Goal: Task Accomplishment & Management: Manage account settings

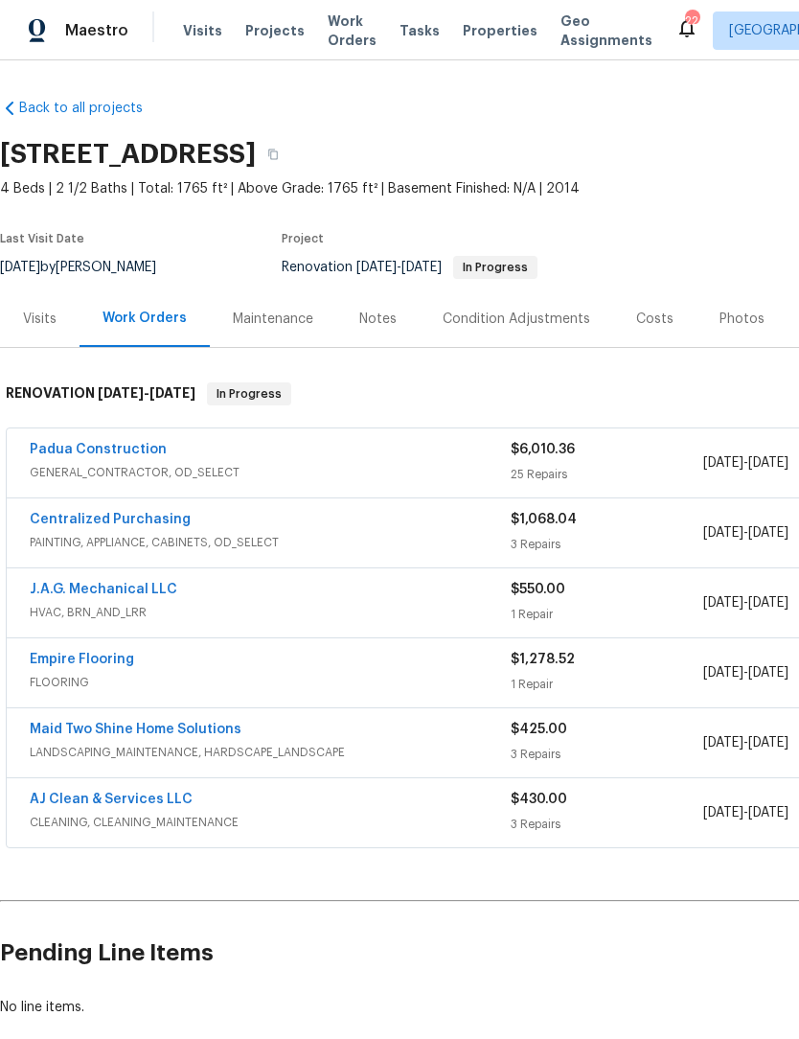
click at [95, 451] on link "Padua Construction" at bounding box center [98, 449] width 137 height 13
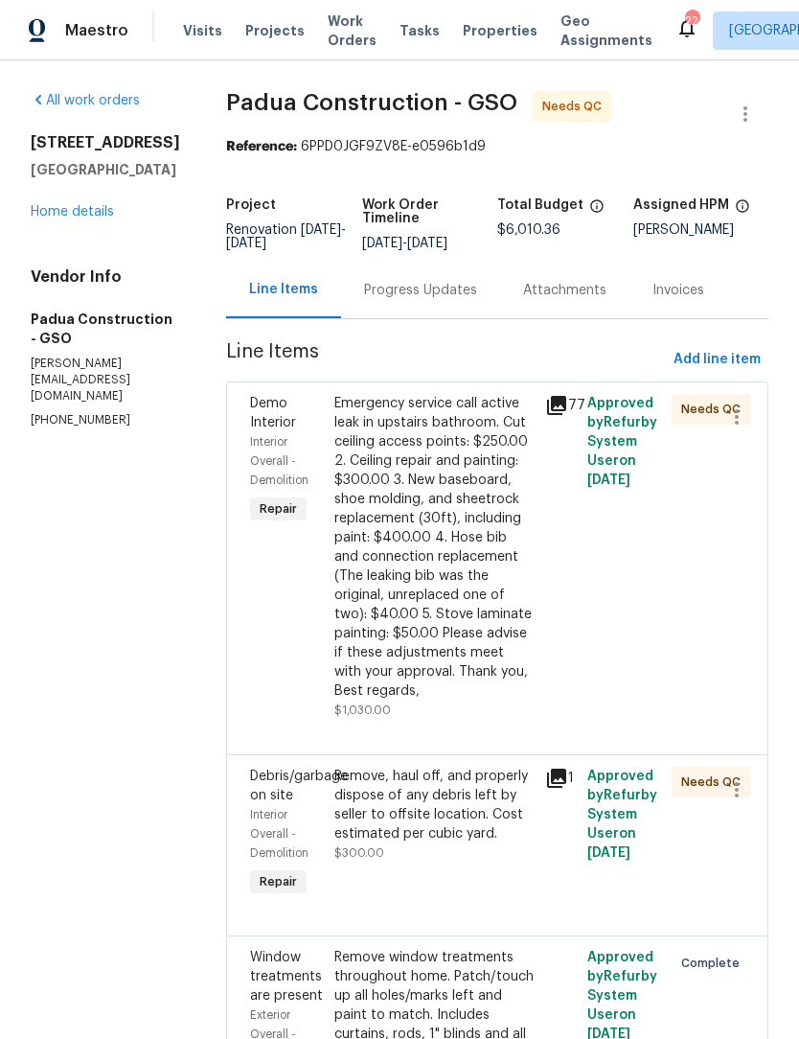
click at [427, 505] on div "Emergency service call active leak in upstairs bathroom. Cut ceiling access poi…" at bounding box center [434, 547] width 199 height 307
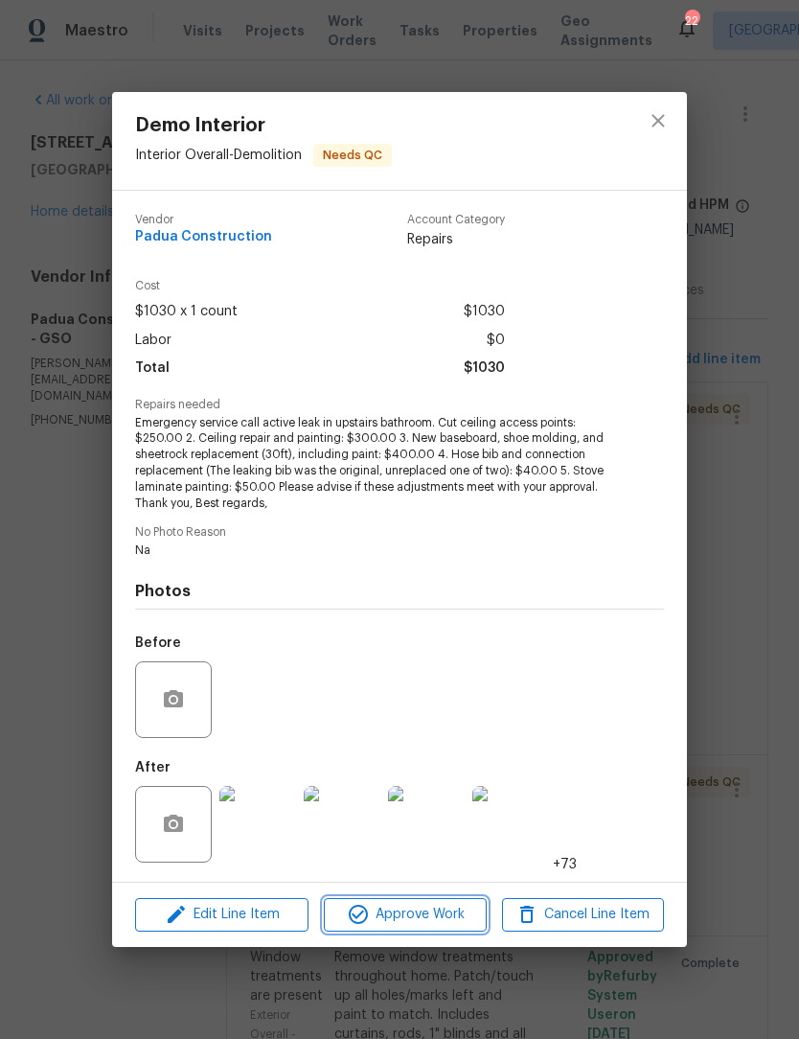
click at [429, 919] on span "Approve Work" at bounding box center [405, 915] width 150 height 24
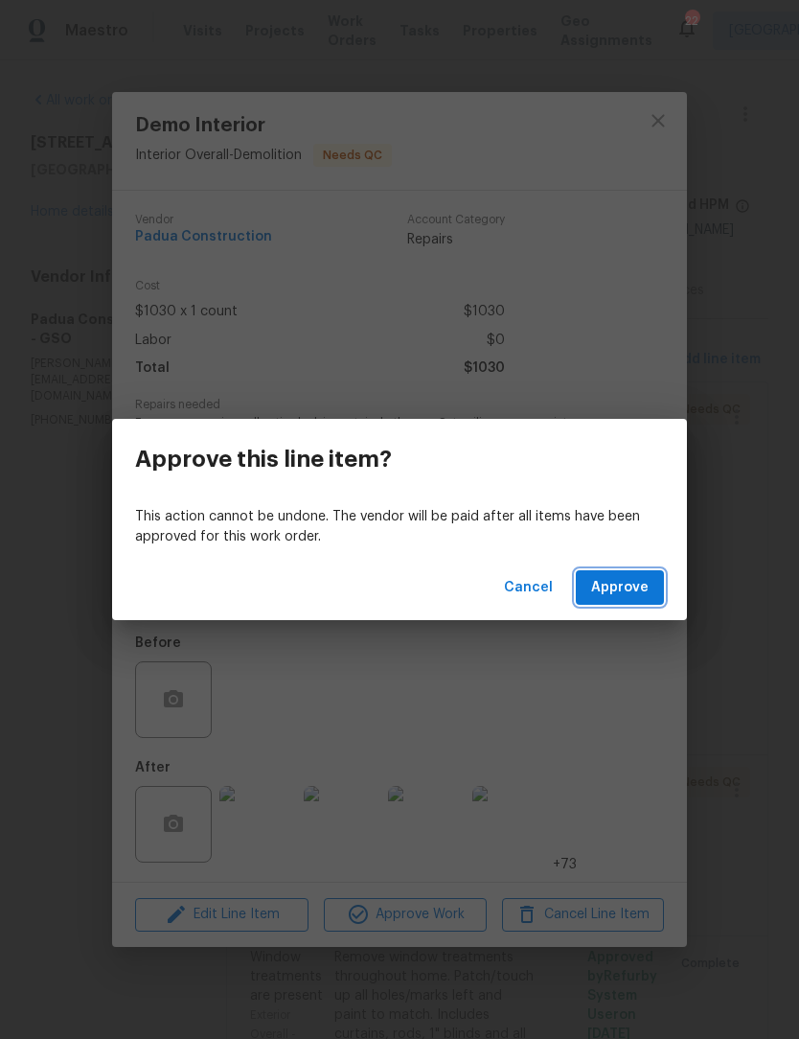
click at [633, 577] on span "Approve" at bounding box center [620, 588] width 58 height 24
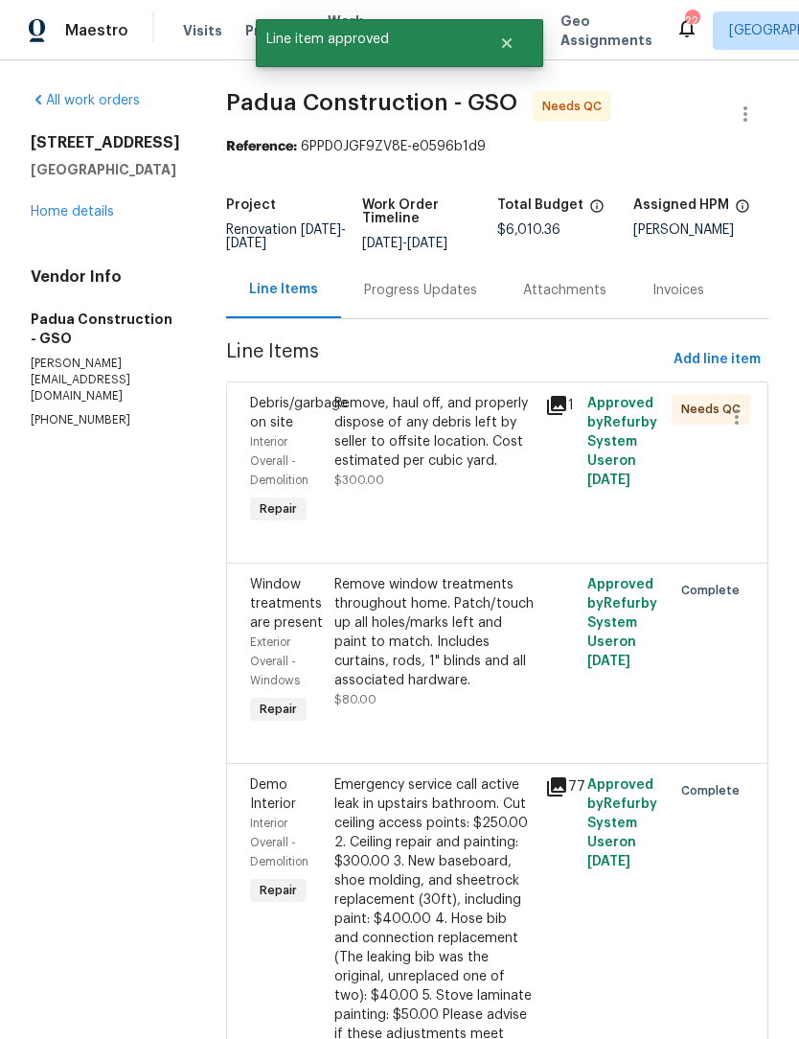
click at [433, 451] on div "Remove, haul off, and properly dispose of any debris left by seller to offsite …" at bounding box center [434, 432] width 199 height 77
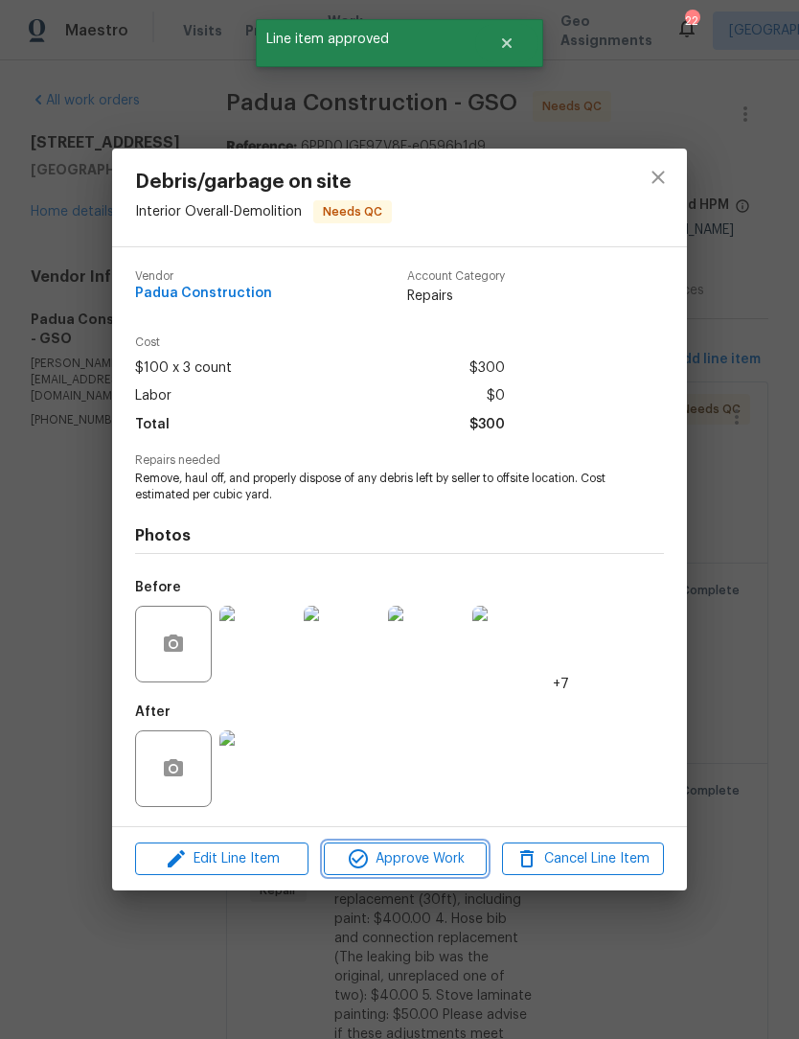
click at [422, 864] on span "Approve Work" at bounding box center [405, 859] width 150 height 24
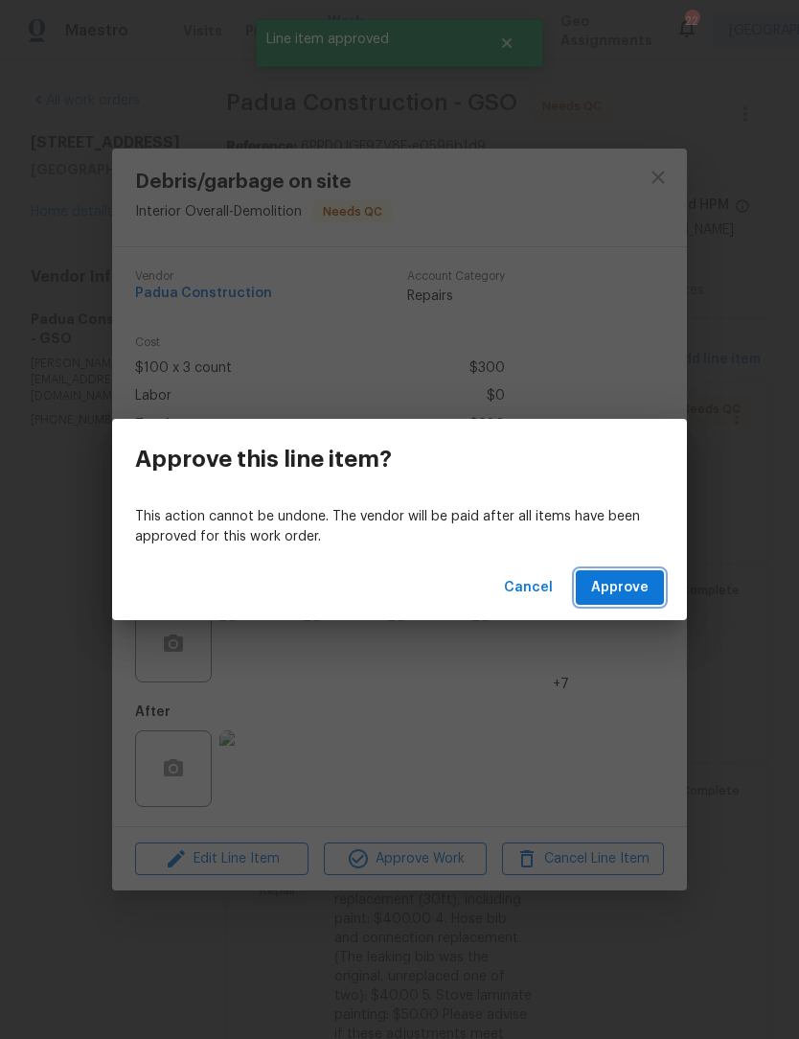
click at [642, 583] on span "Approve" at bounding box center [620, 588] width 58 height 24
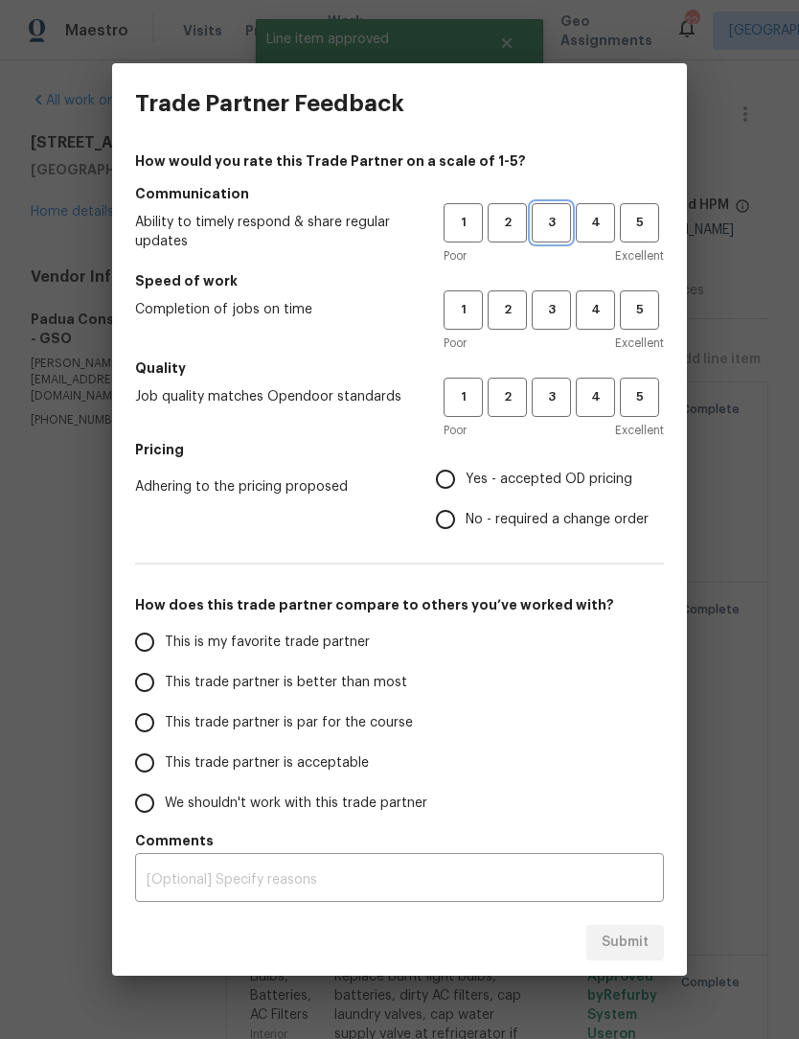
click at [556, 218] on span "3" at bounding box center [551, 223] width 35 height 22
click at [555, 301] on span "3" at bounding box center [551, 310] width 35 height 22
click at [556, 404] on span "3" at bounding box center [551, 397] width 35 height 22
click at [452, 480] on input "Yes - accepted OD pricing" at bounding box center [446, 479] width 40 height 40
radio input "true"
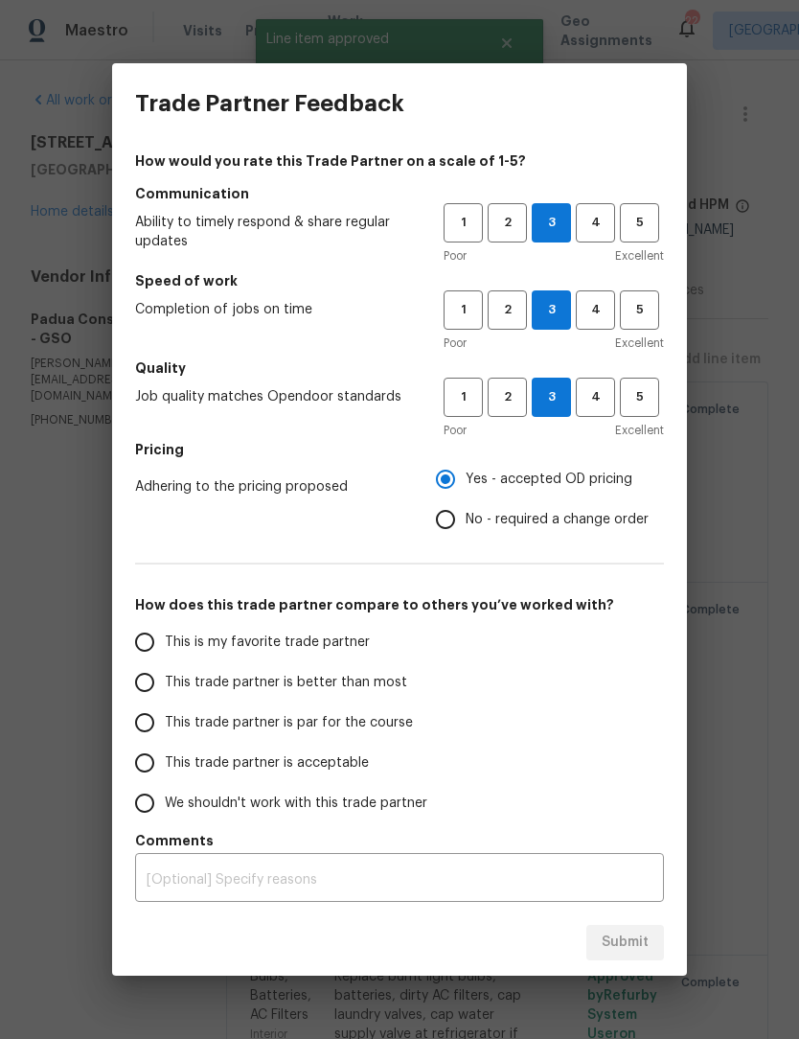
click at [161, 689] on input "This trade partner is better than most" at bounding box center [145, 682] width 40 height 40
radio input "false"
click at [139, 729] on input "This trade partner is par for the course" at bounding box center [145, 723] width 40 height 40
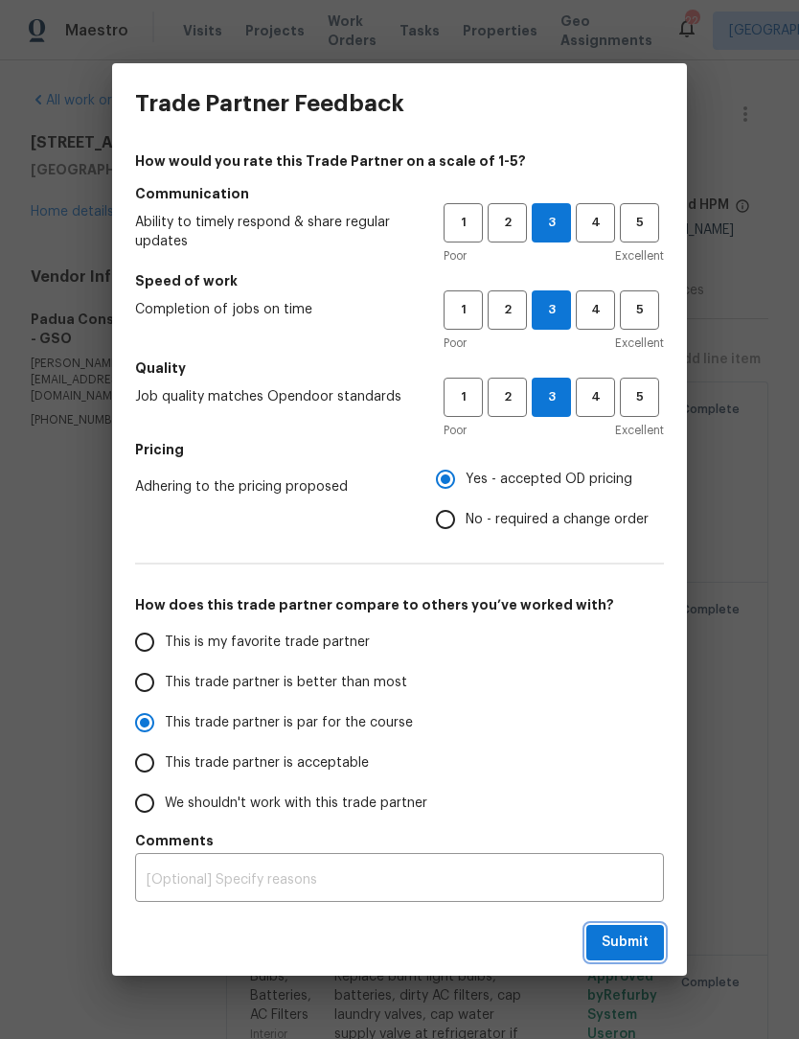
click at [638, 931] on span "Submit" at bounding box center [625, 943] width 47 height 24
radio input "true"
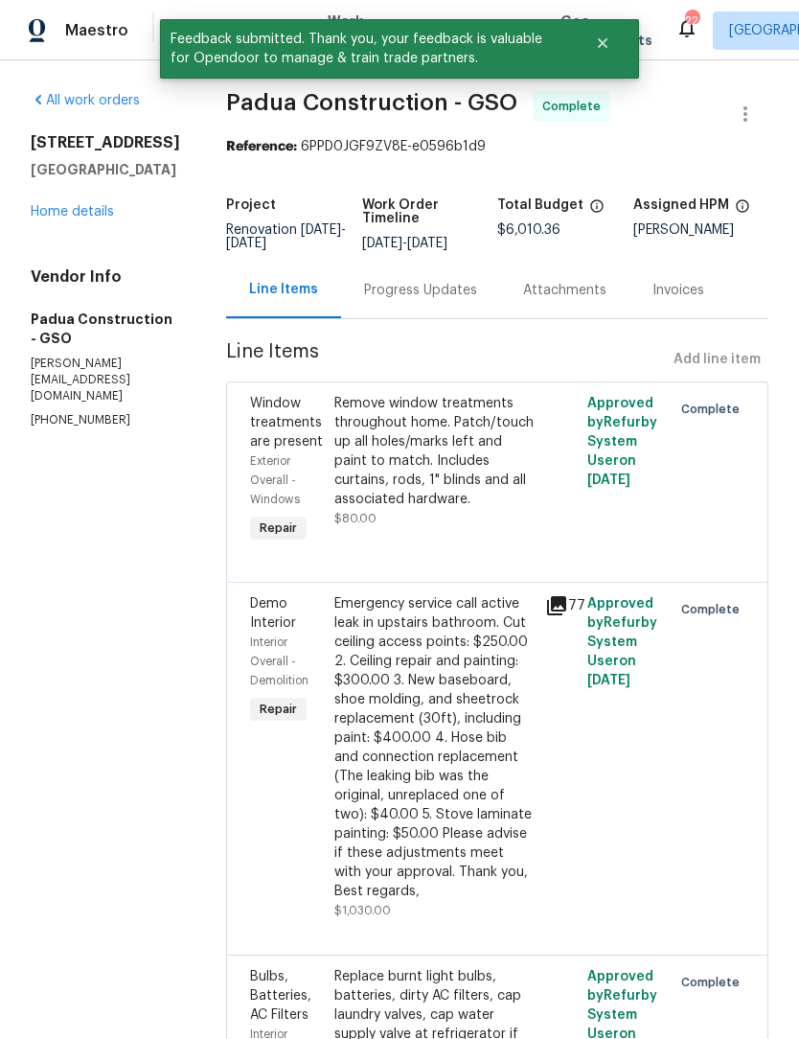
click at [81, 219] on link "Home details" at bounding box center [72, 211] width 83 height 13
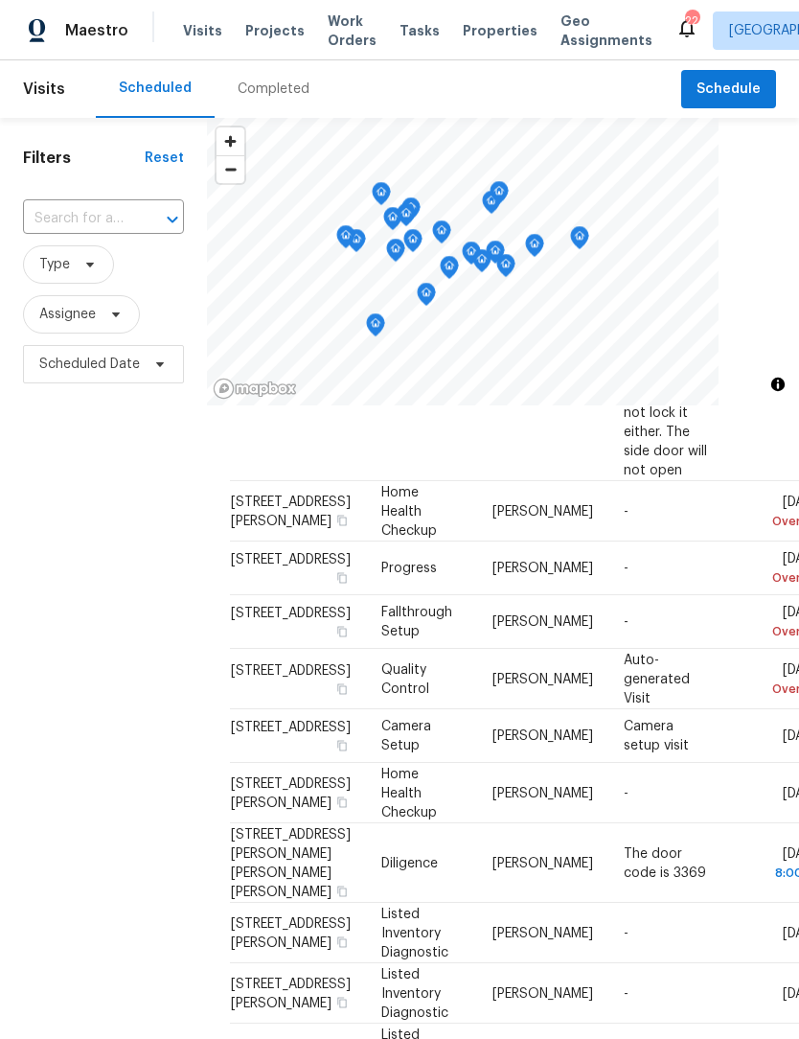
scroll to position [364, 0]
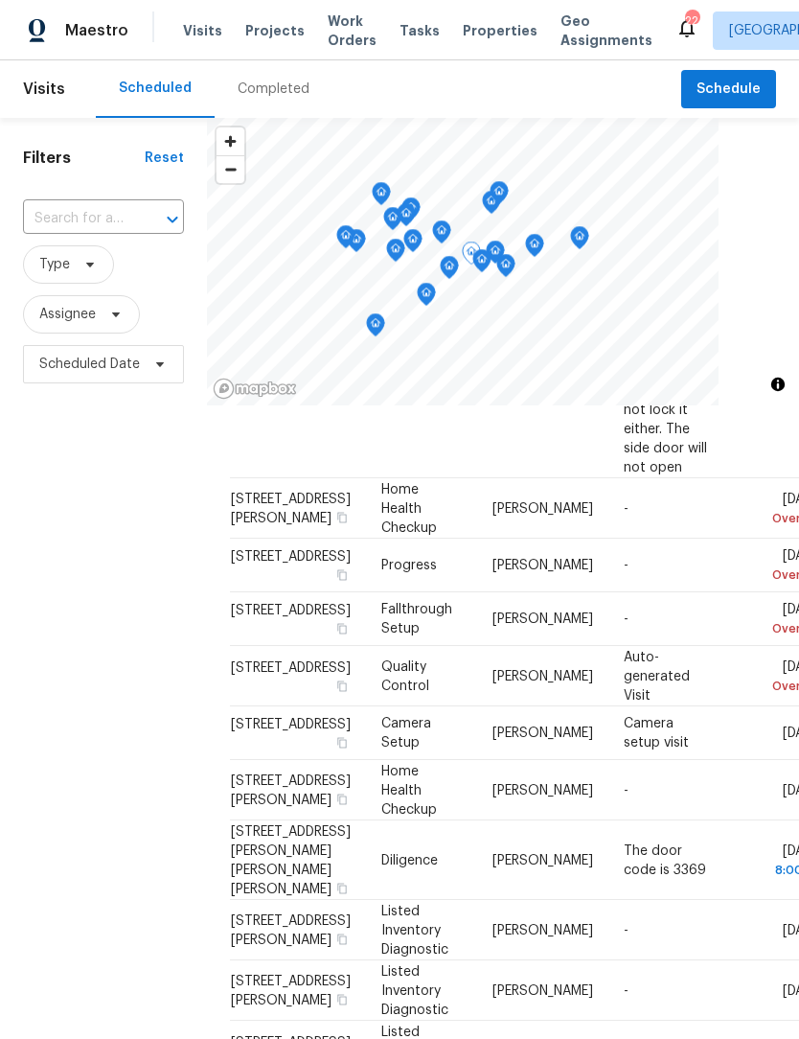
click at [0, 0] on icon at bounding box center [0, 0] width 0 height 0
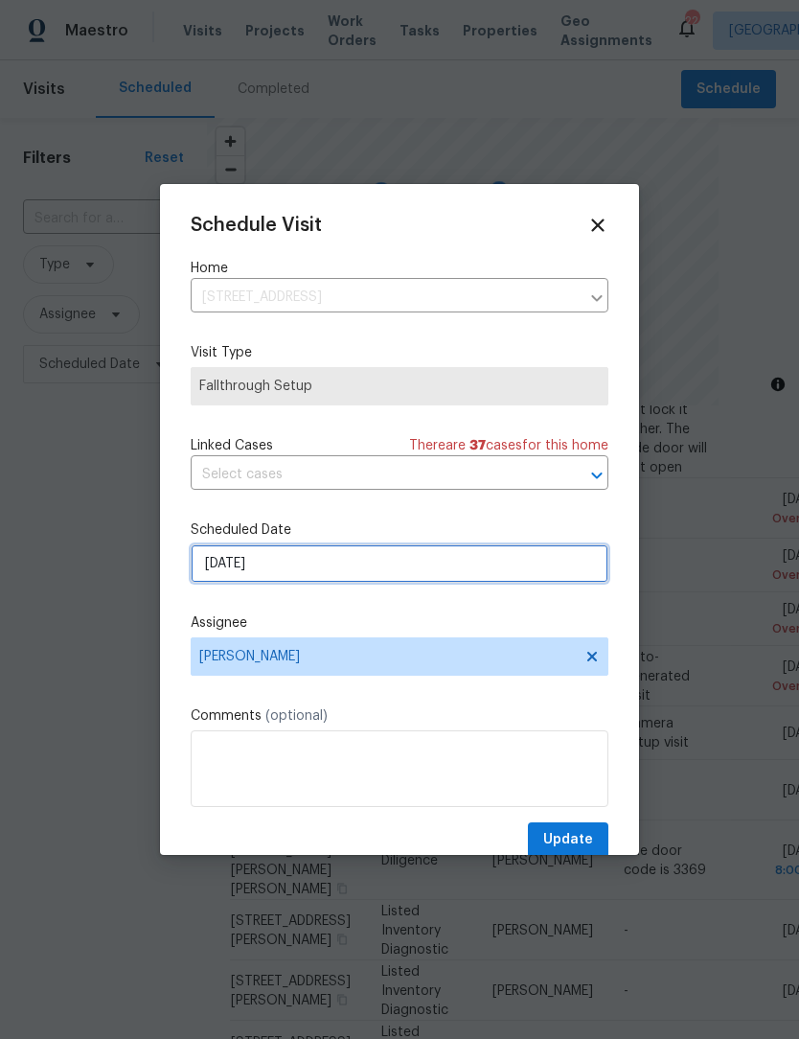
click at [316, 574] on input "9/17/2025" at bounding box center [400, 563] width 418 height 38
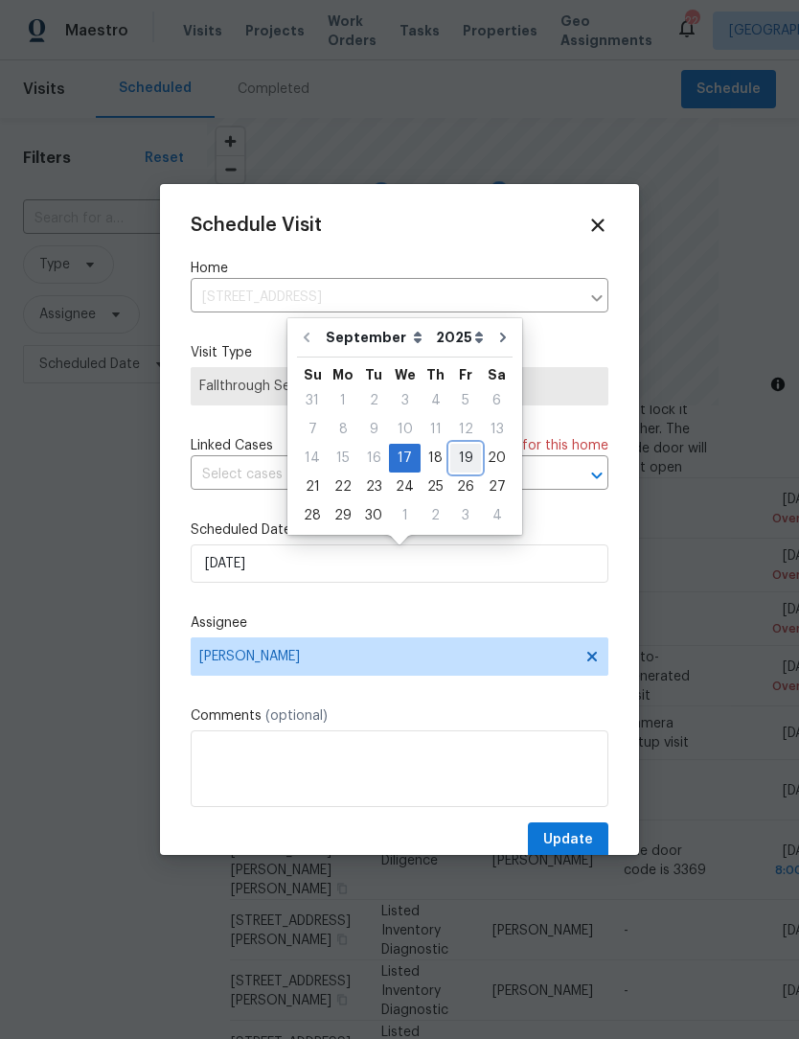
click at [463, 458] on div "19" at bounding box center [466, 458] width 31 height 27
type input "9/19/2025"
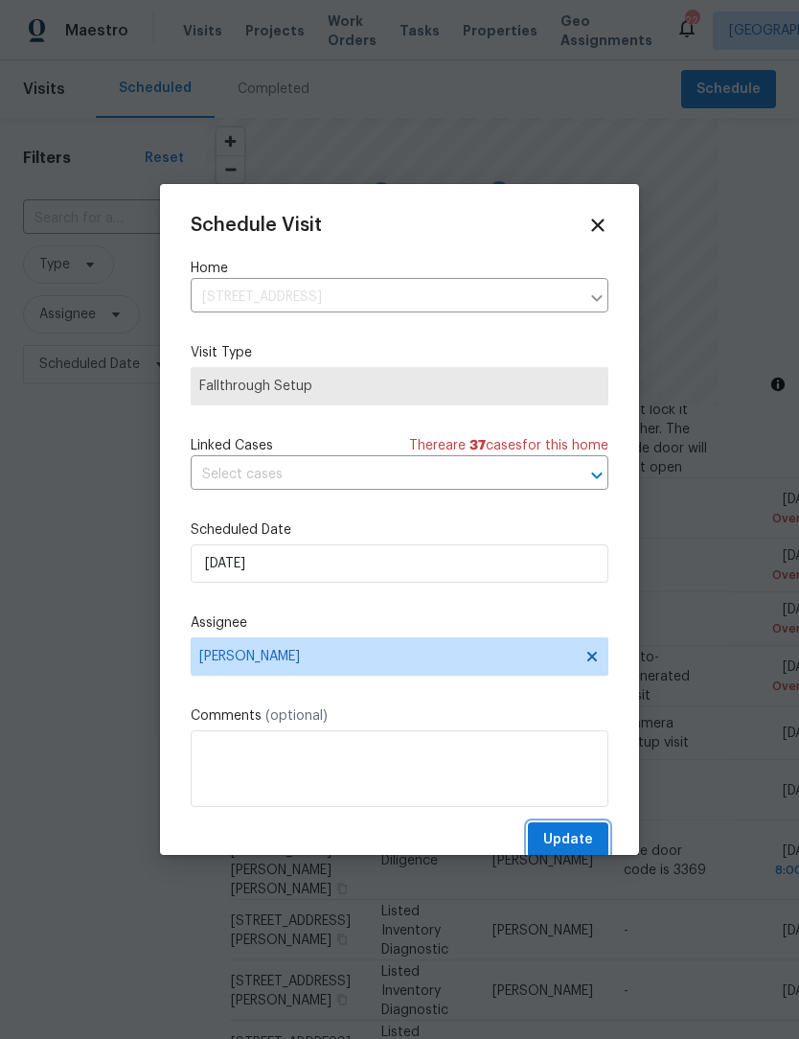
click at [582, 844] on span "Update" at bounding box center [568, 840] width 50 height 24
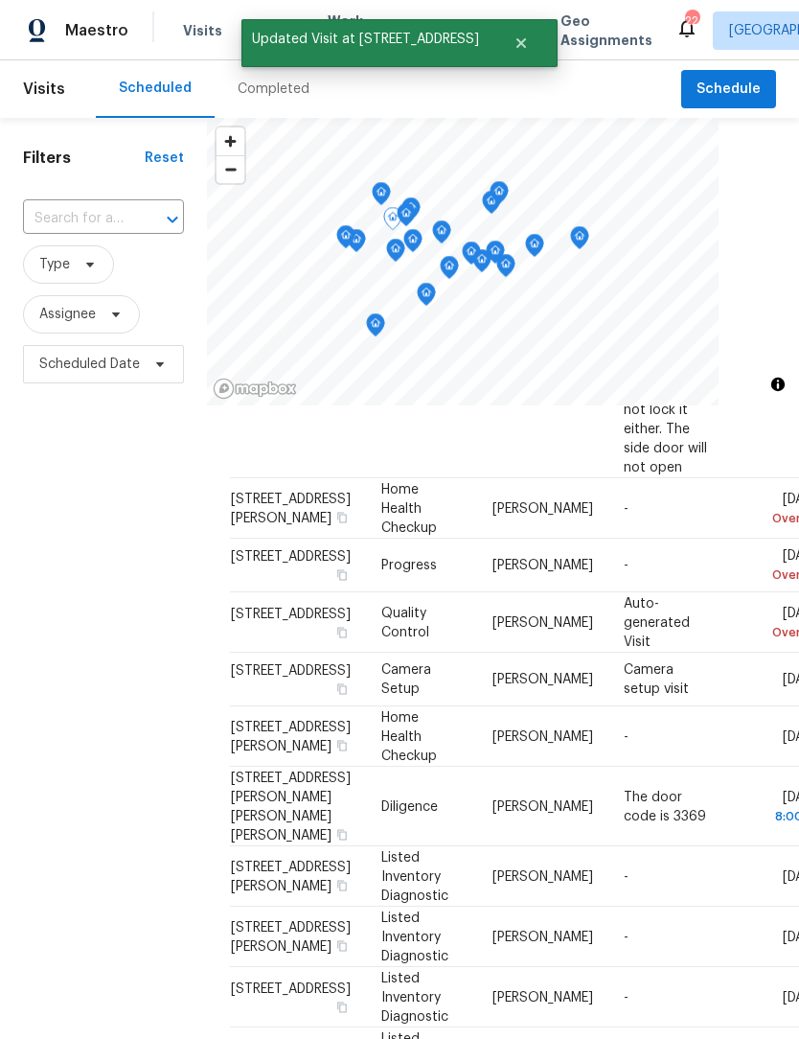
click at [0, 0] on icon at bounding box center [0, 0] width 0 height 0
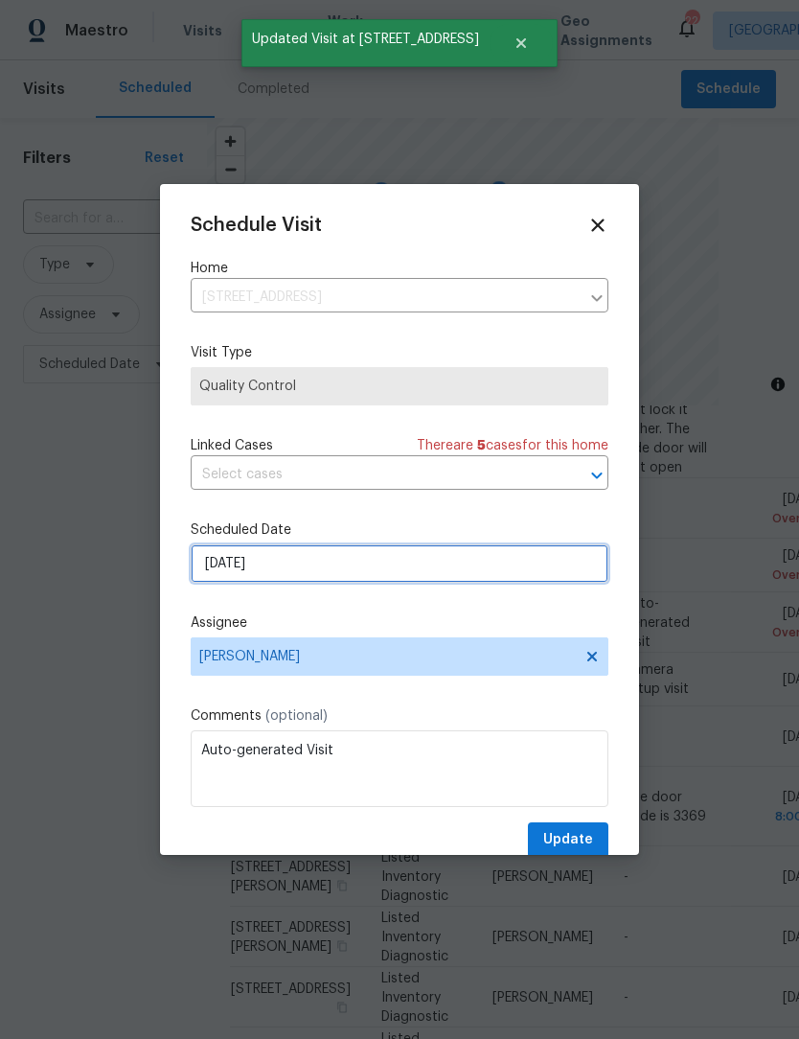
click at [338, 562] on input "9/17/2025" at bounding box center [400, 563] width 418 height 38
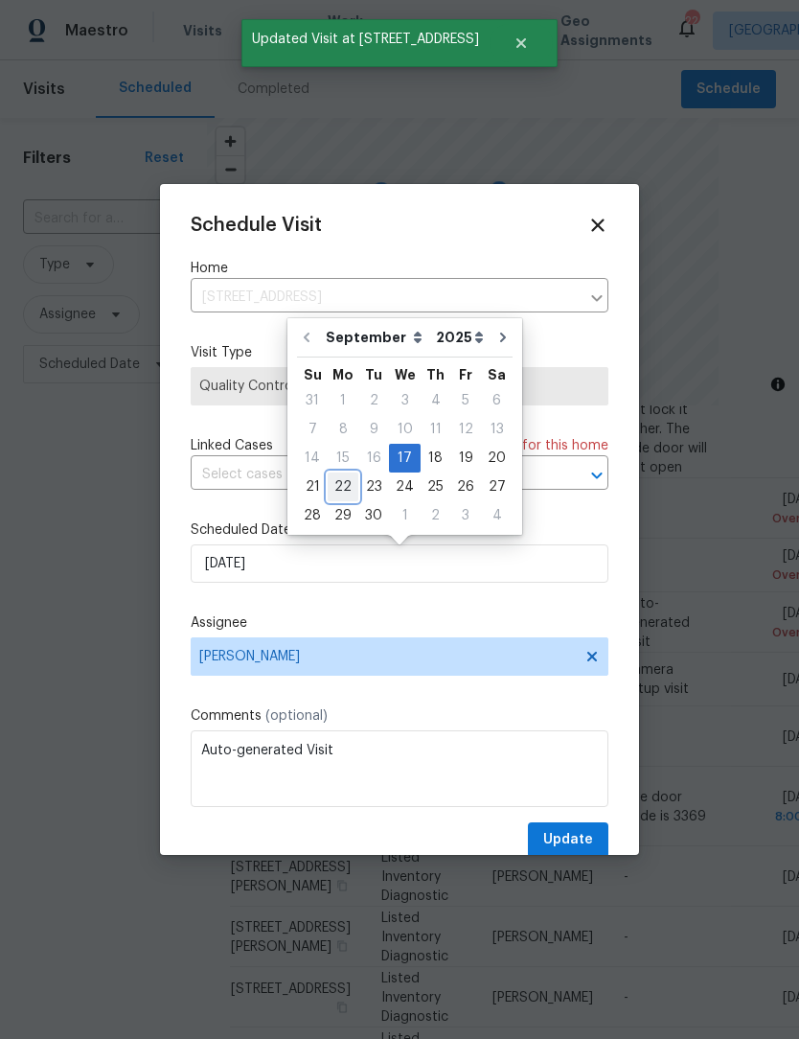
click at [341, 492] on div "22" at bounding box center [343, 487] width 31 height 27
type input "9/22/2025"
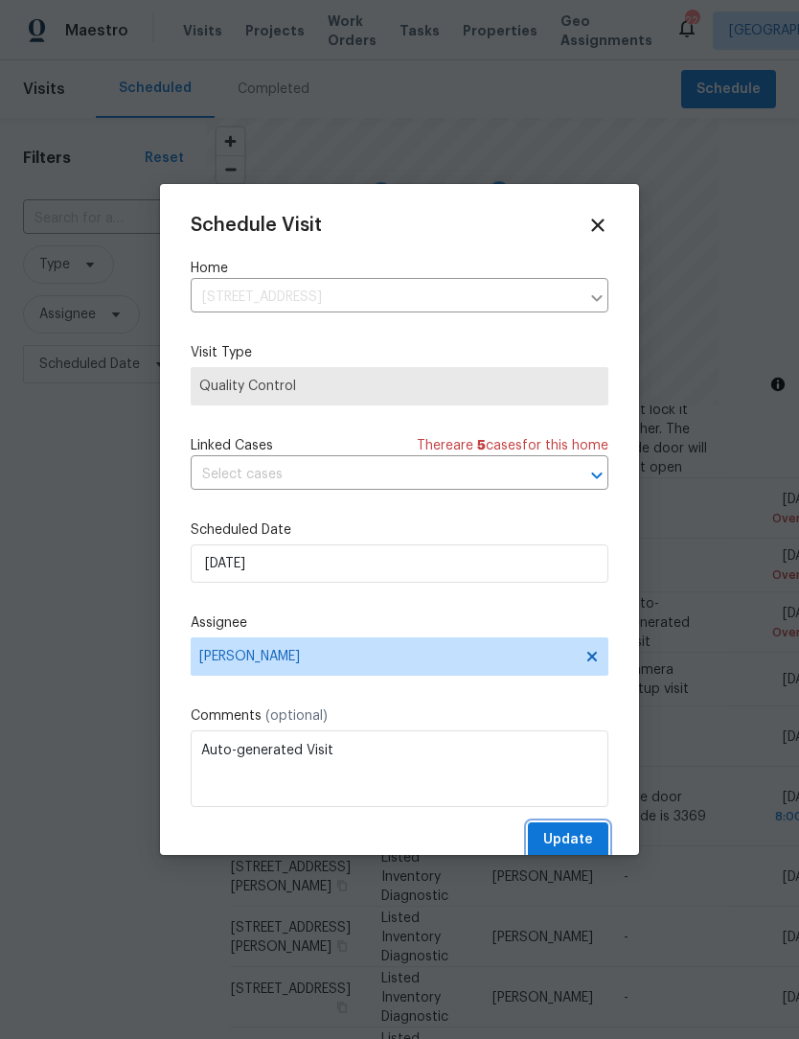
click at [582, 850] on span "Update" at bounding box center [568, 840] width 50 height 24
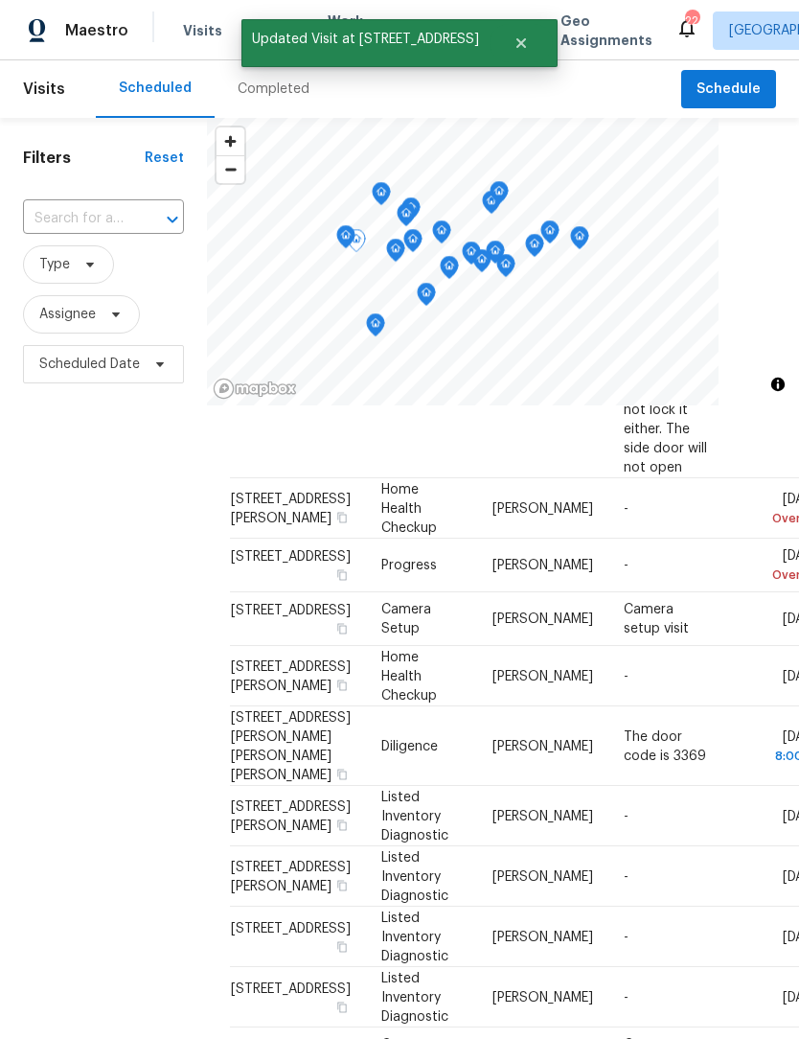
click at [0, 0] on icon at bounding box center [0, 0] width 0 height 0
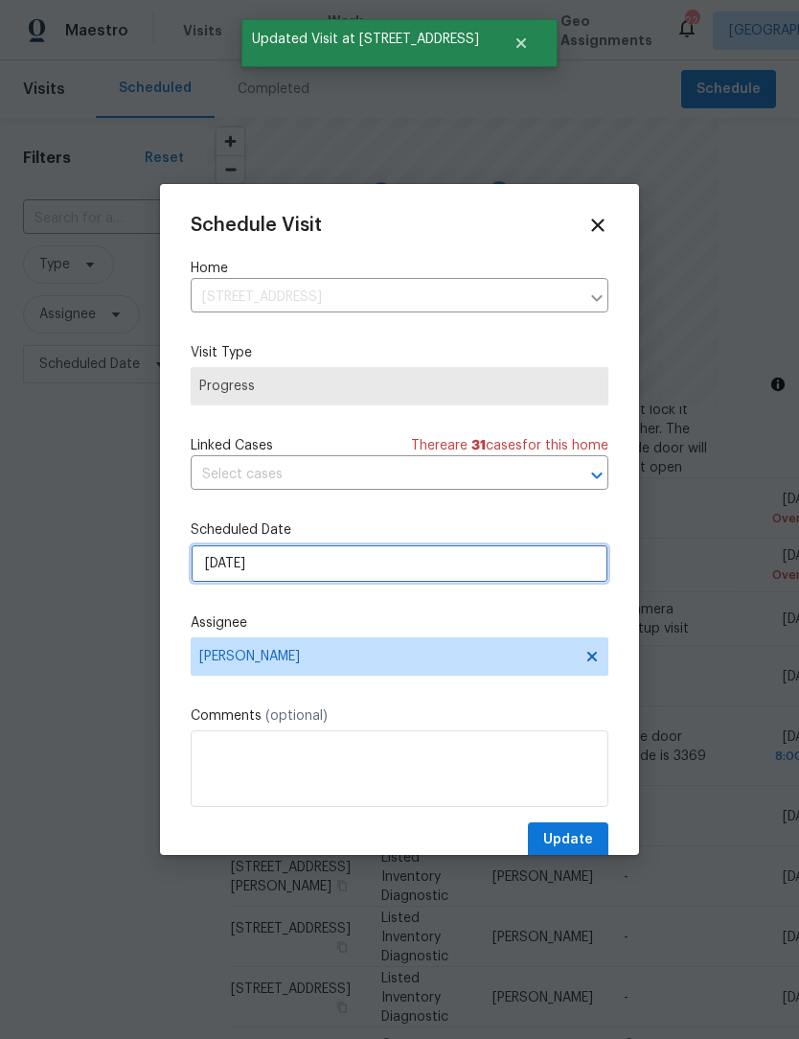
click at [305, 565] on input "9/17/2025" at bounding box center [400, 563] width 418 height 38
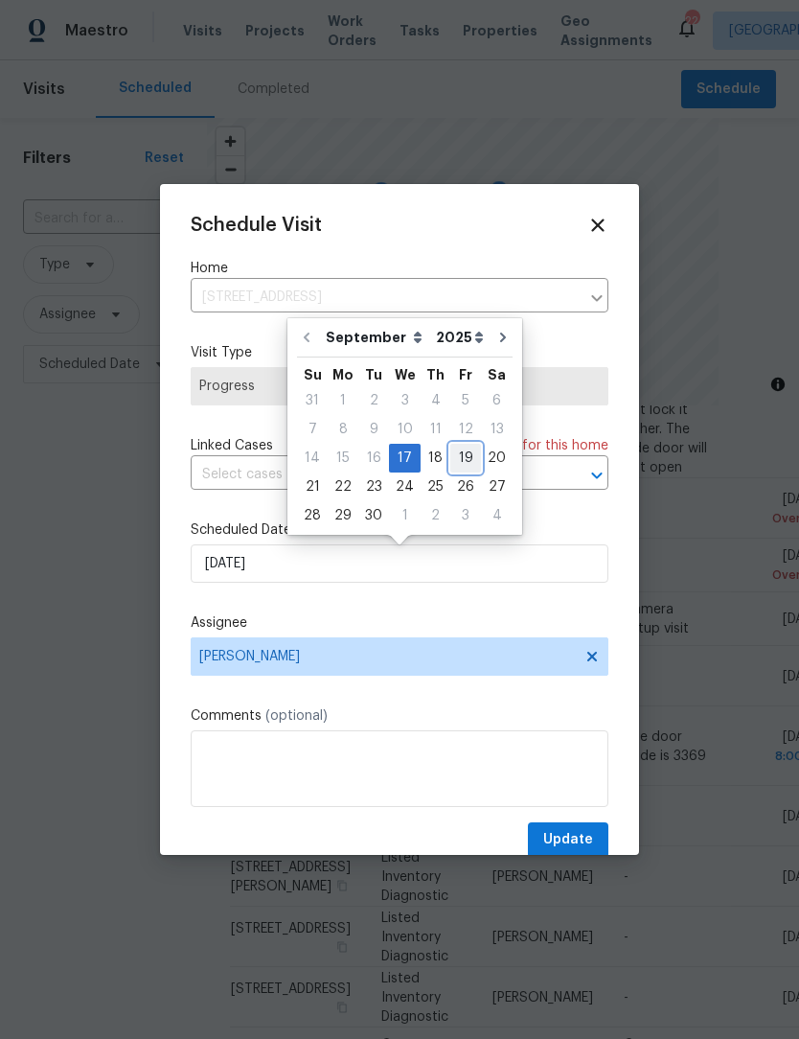
click at [469, 455] on div "19" at bounding box center [466, 458] width 31 height 27
type input "9/19/2025"
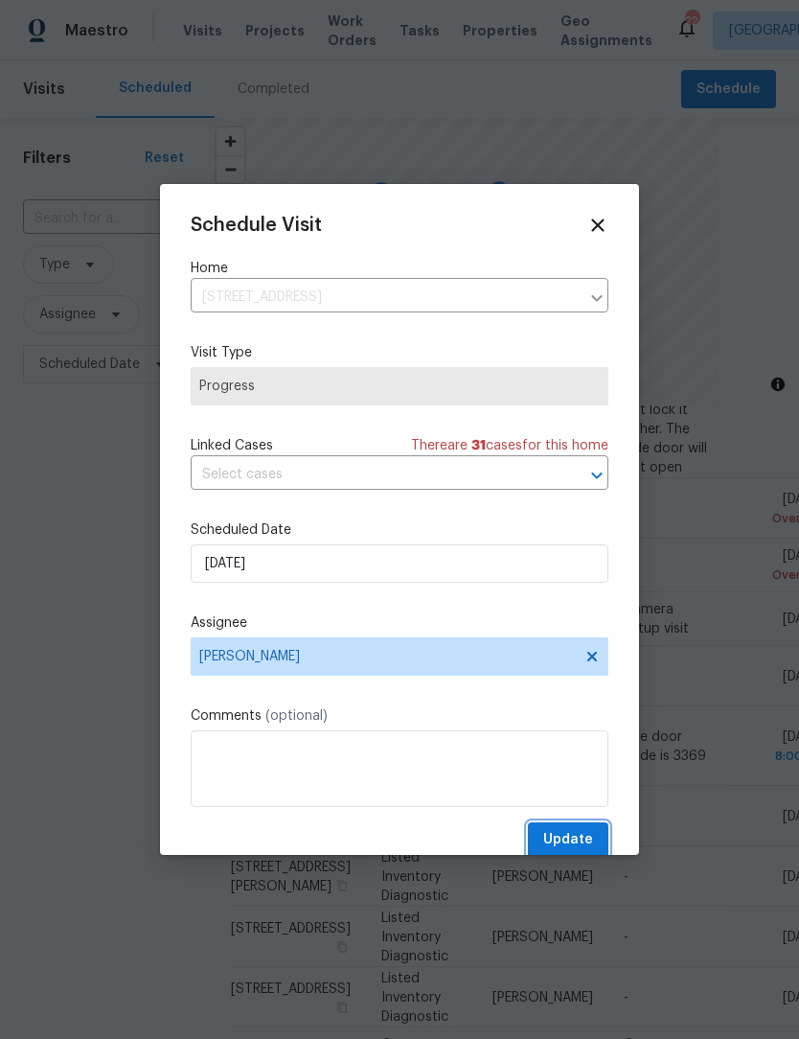
click at [577, 831] on button "Update" at bounding box center [568, 839] width 81 height 35
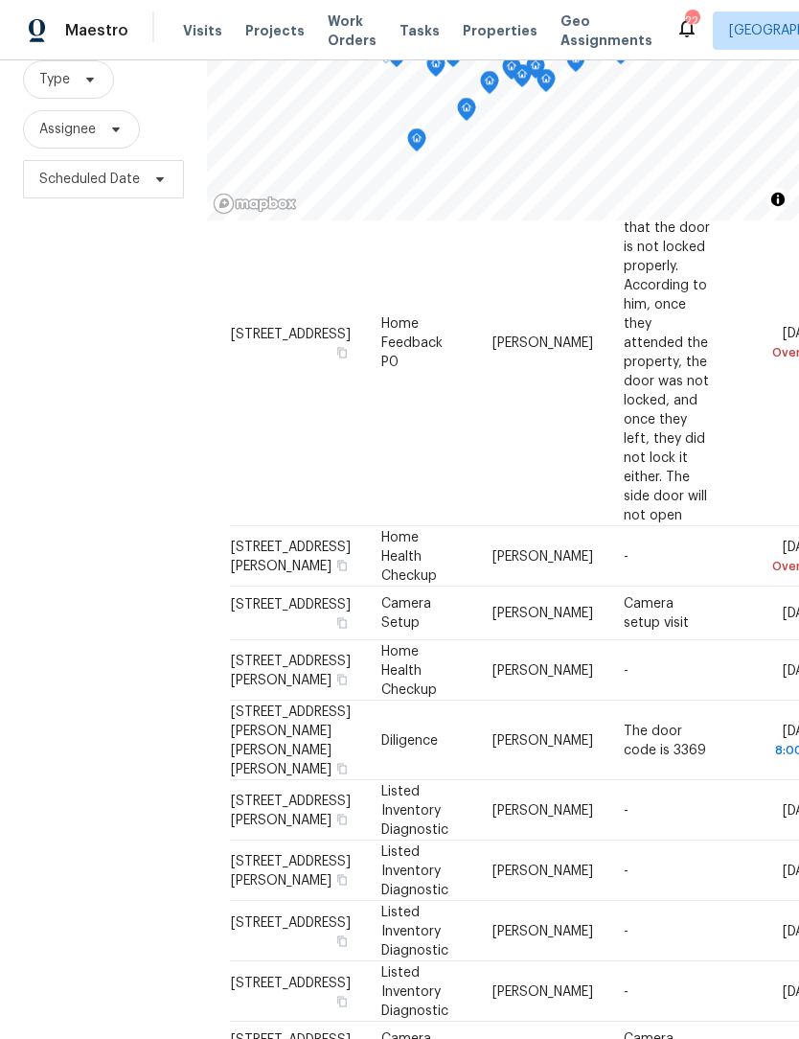
scroll to position [134, 0]
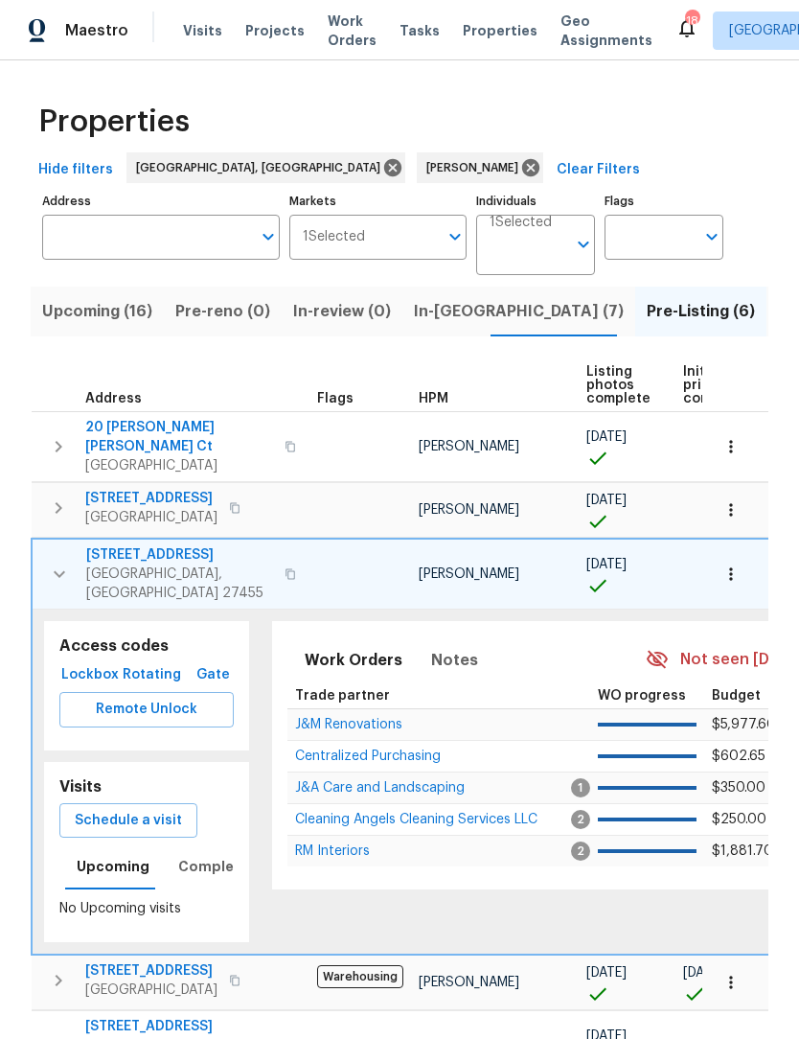
click at [444, 304] on span "In-[GEOGRAPHIC_DATA] (7)" at bounding box center [519, 311] width 210 height 27
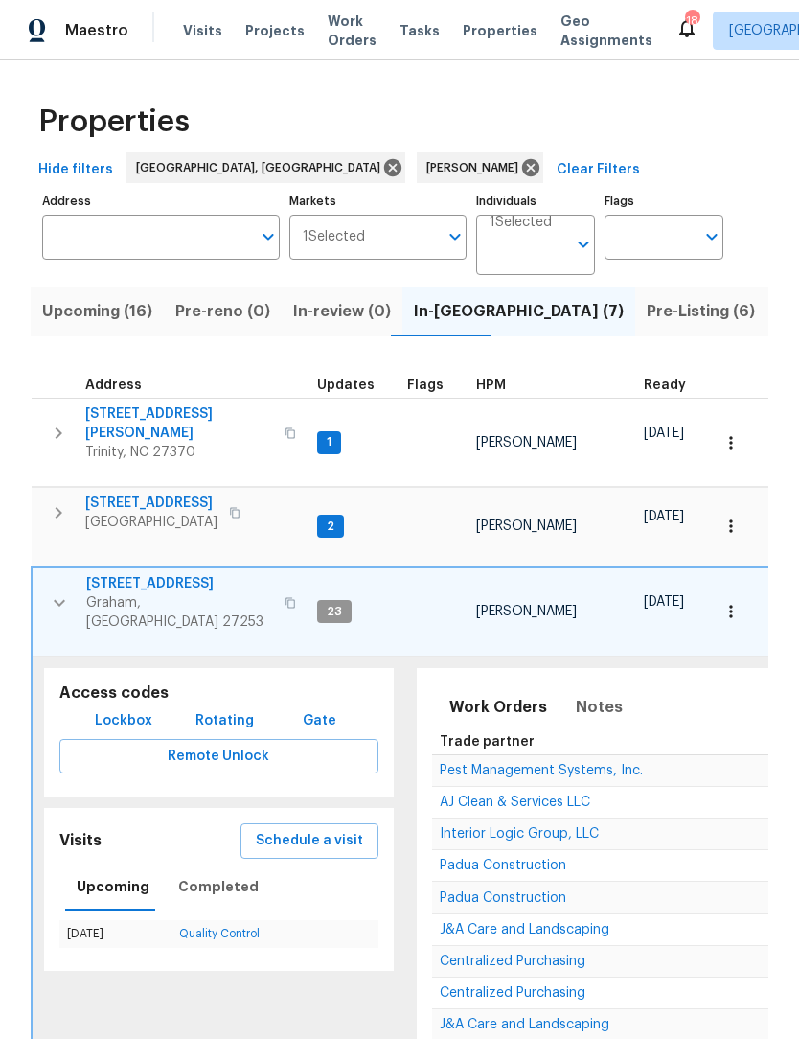
click at [57, 591] on icon "button" at bounding box center [59, 602] width 23 height 23
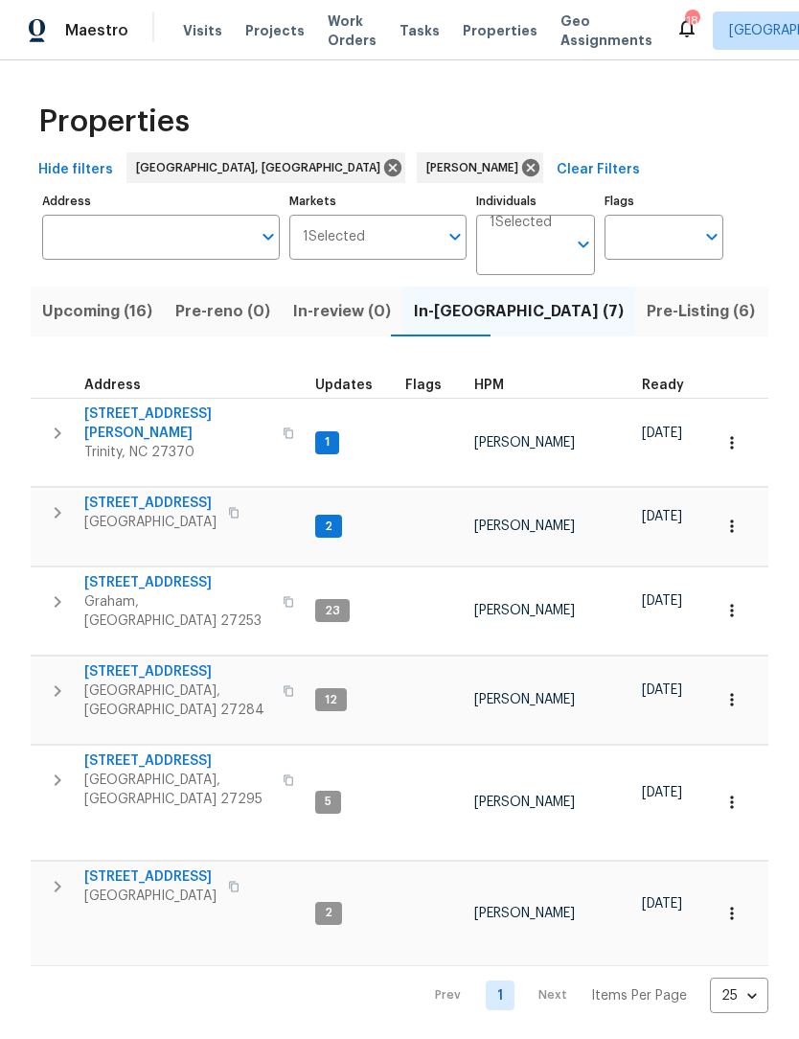
click at [58, 507] on icon "button" at bounding box center [58, 513] width 7 height 12
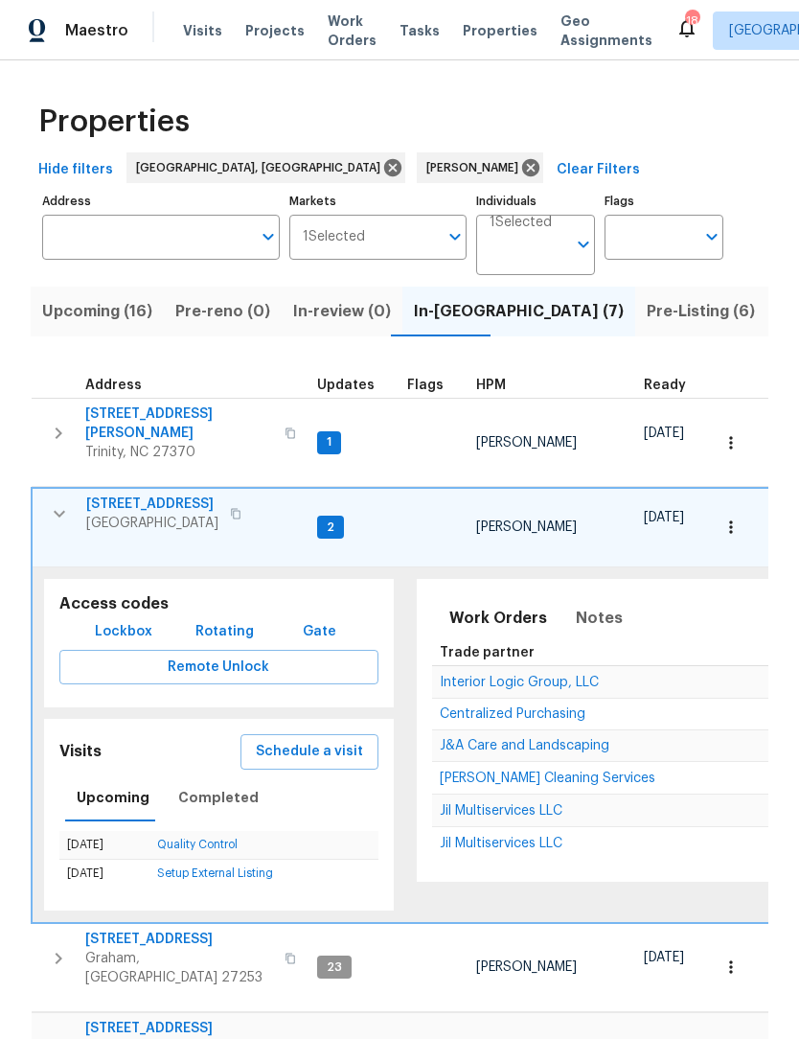
click at [68, 495] on button "button" at bounding box center [59, 514] width 38 height 38
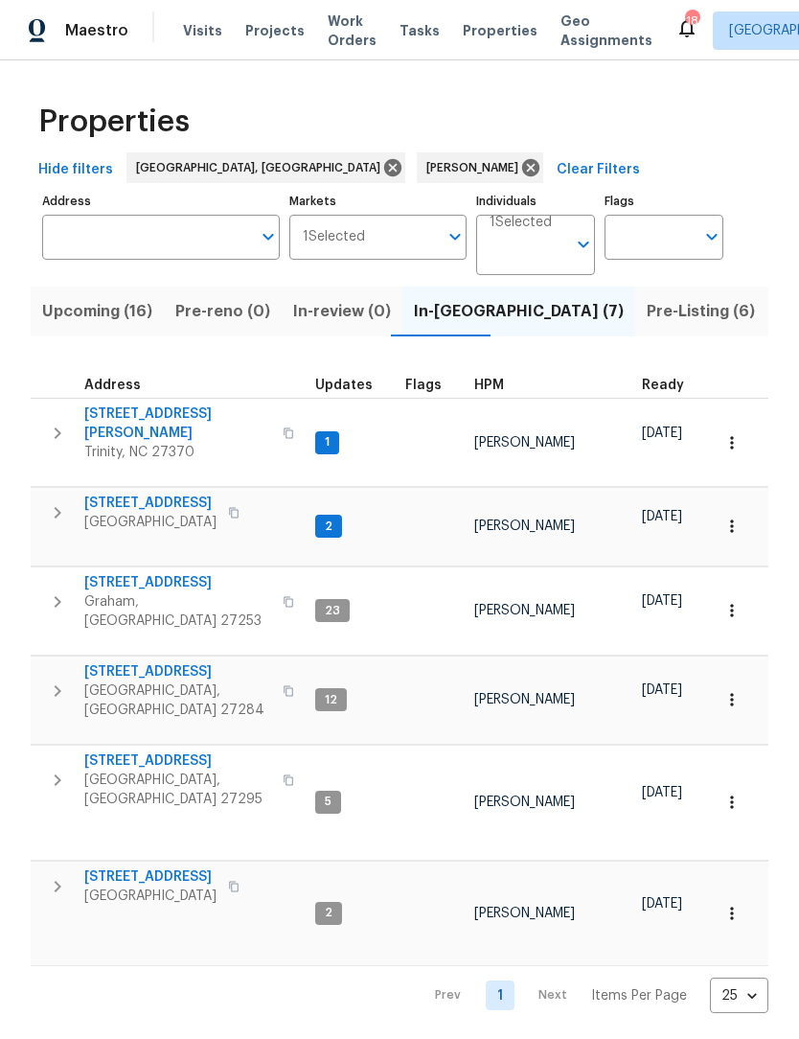
click at [57, 590] on icon "button" at bounding box center [57, 601] width 23 height 23
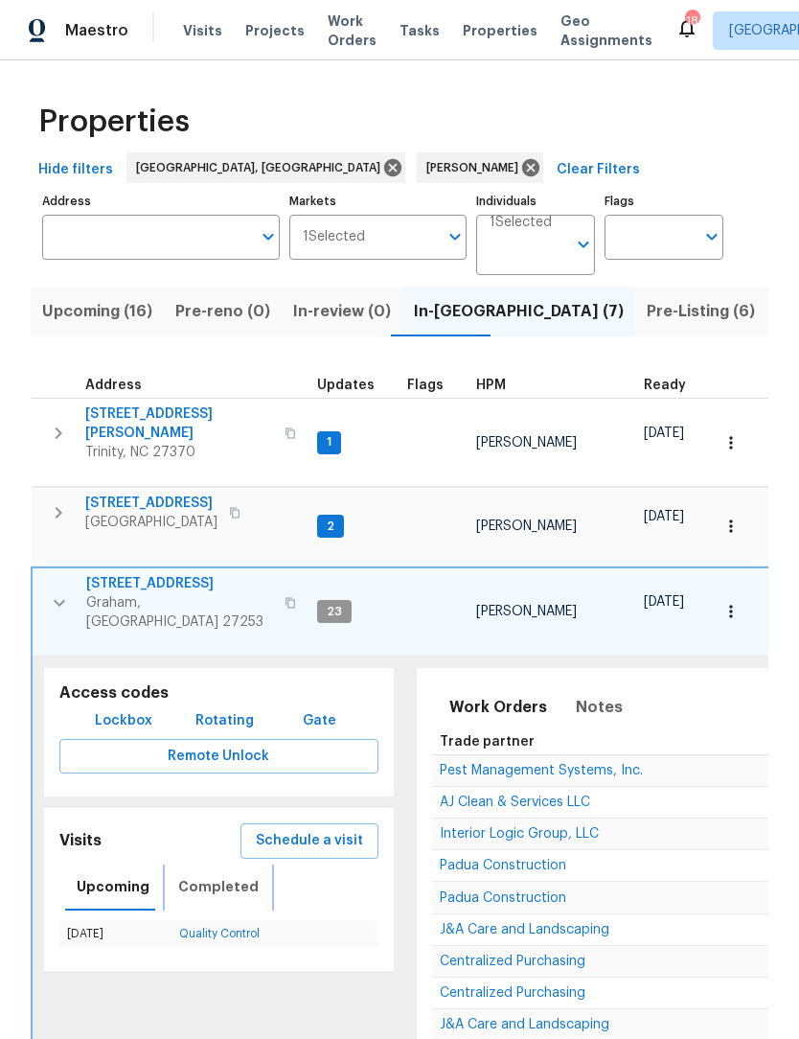
click at [215, 875] on span "Completed" at bounding box center [218, 887] width 81 height 24
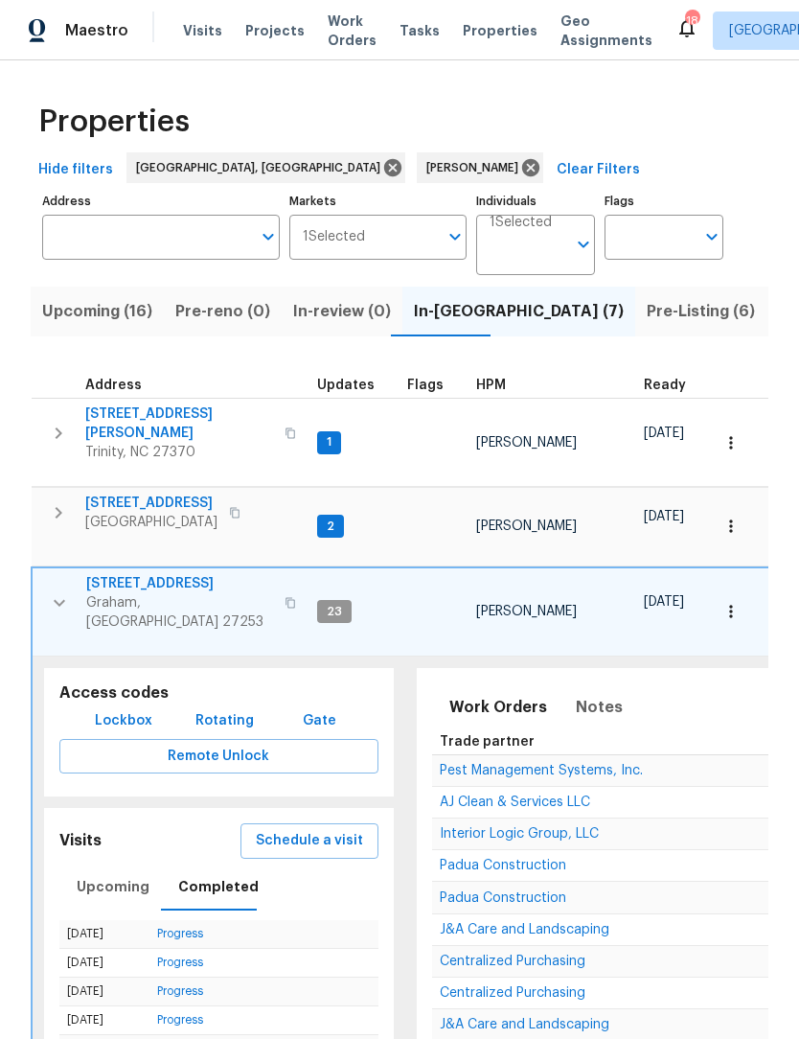
click at [58, 591] on icon "button" at bounding box center [59, 602] width 23 height 23
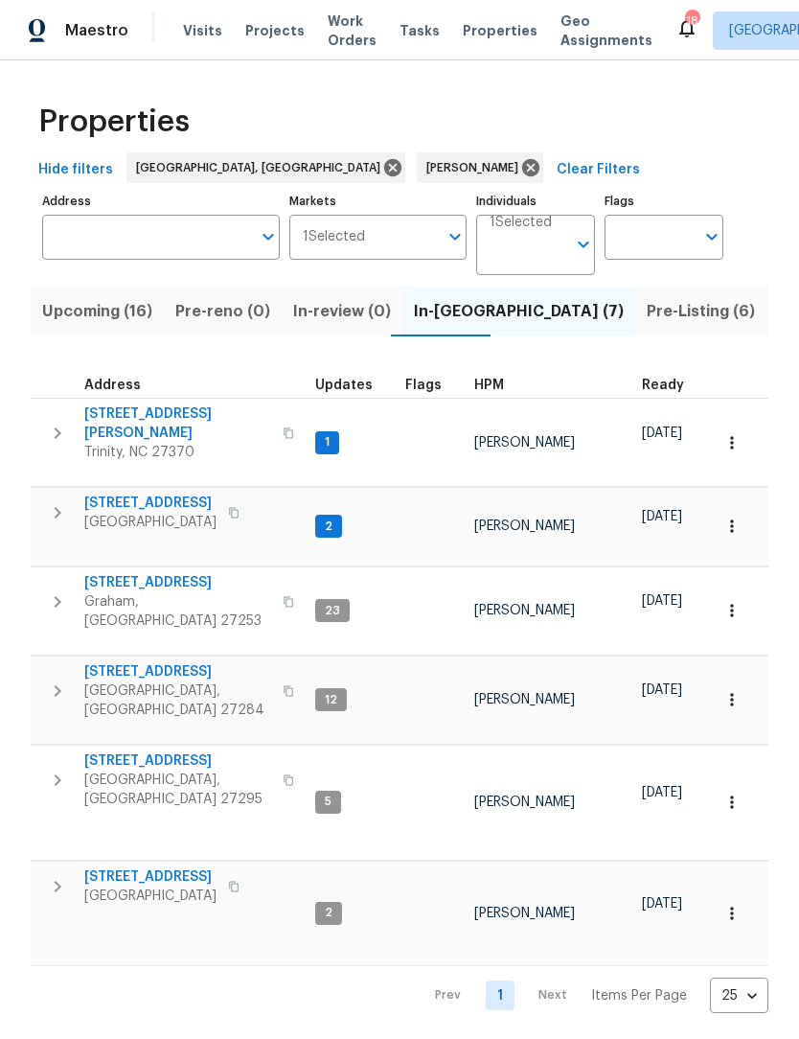
click at [56, 774] on icon "button" at bounding box center [58, 780] width 7 height 12
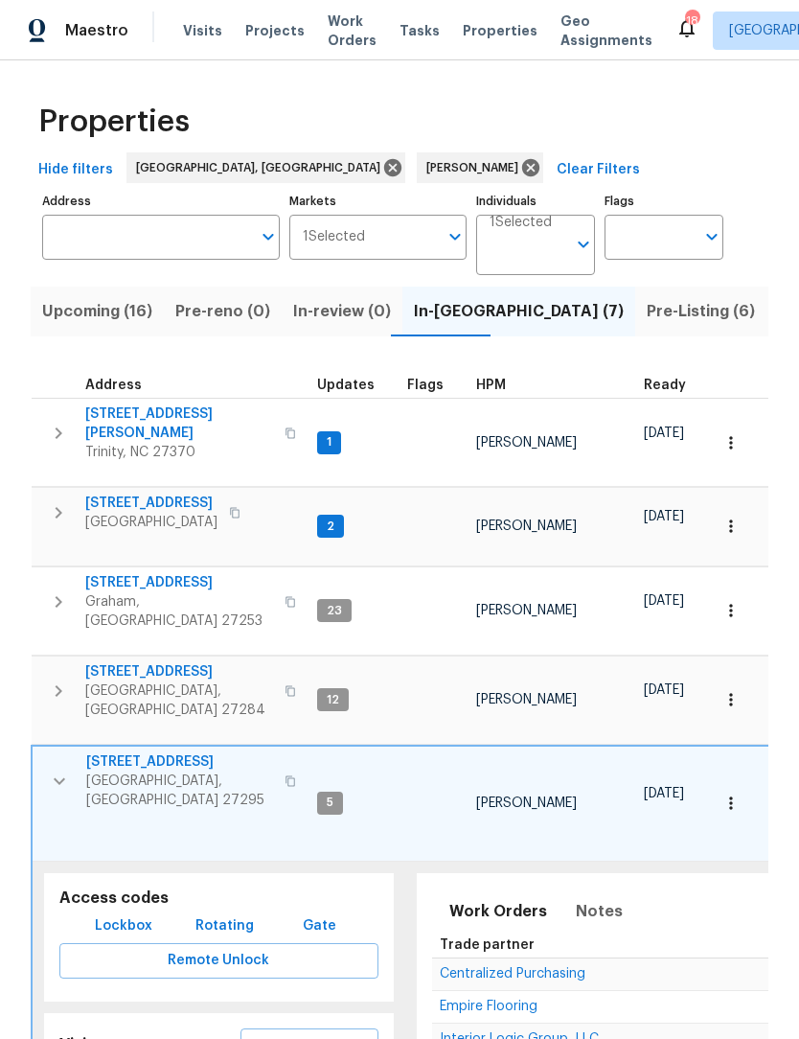
scroll to position [15, 0]
click at [55, 770] on icon "button" at bounding box center [59, 781] width 23 height 23
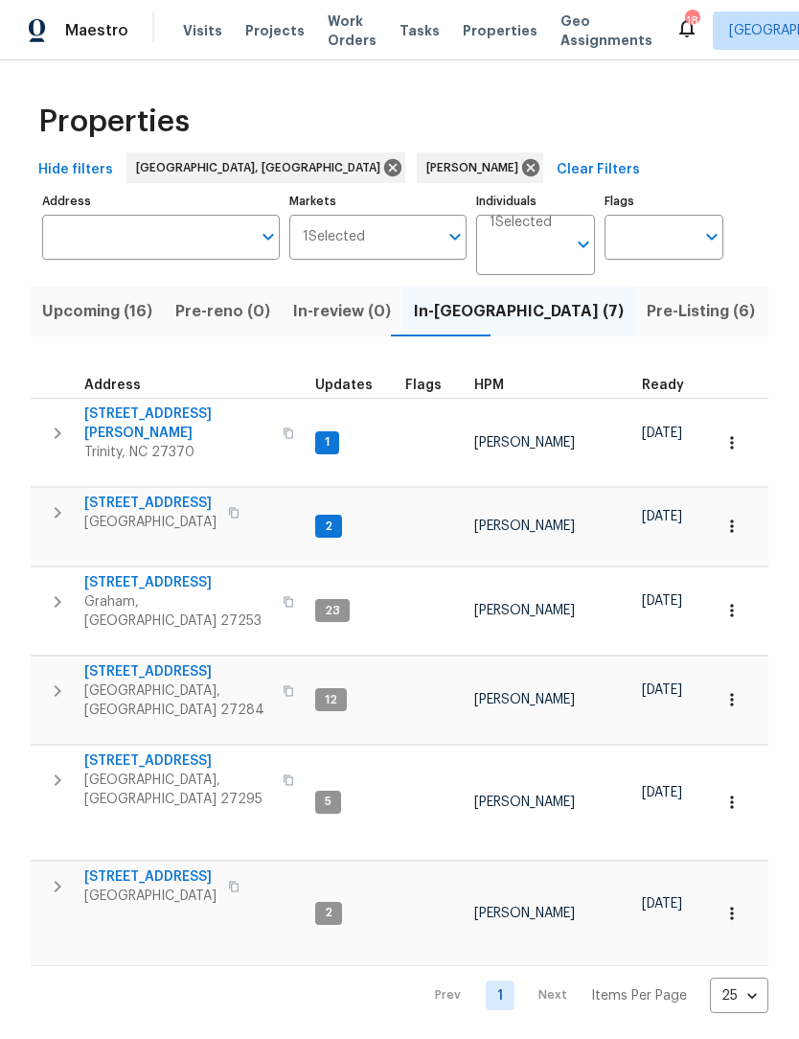
click at [62, 875] on icon "button" at bounding box center [57, 886] width 23 height 23
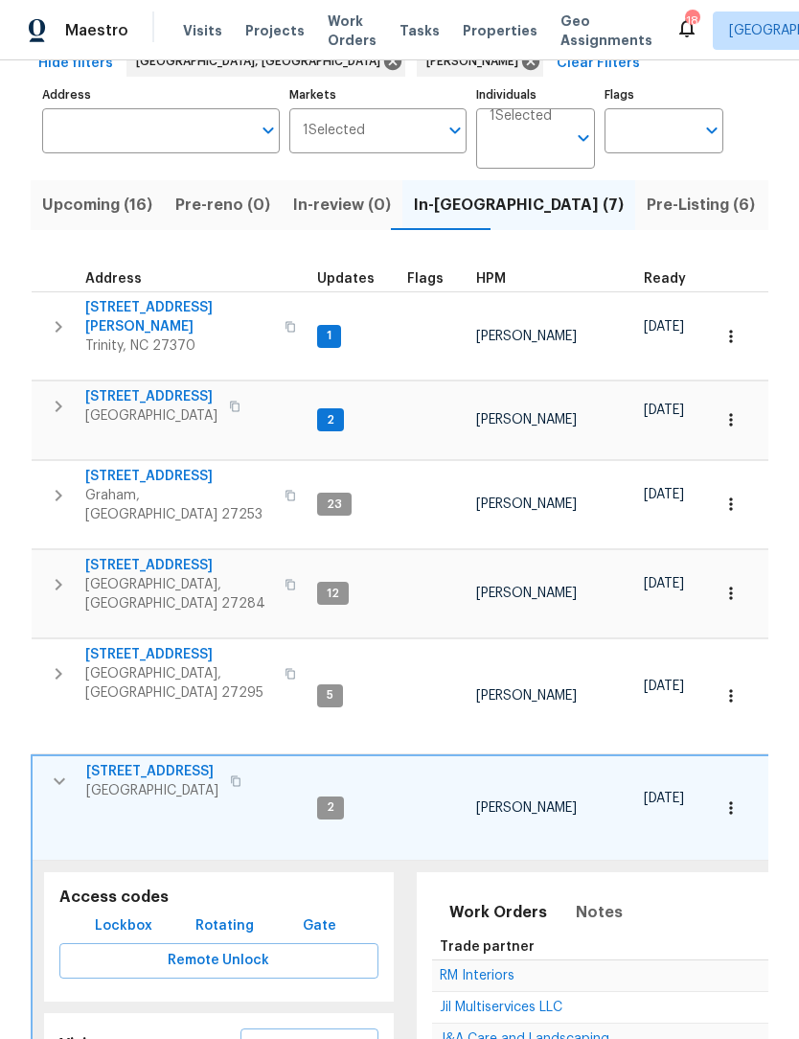
scroll to position [105, 0]
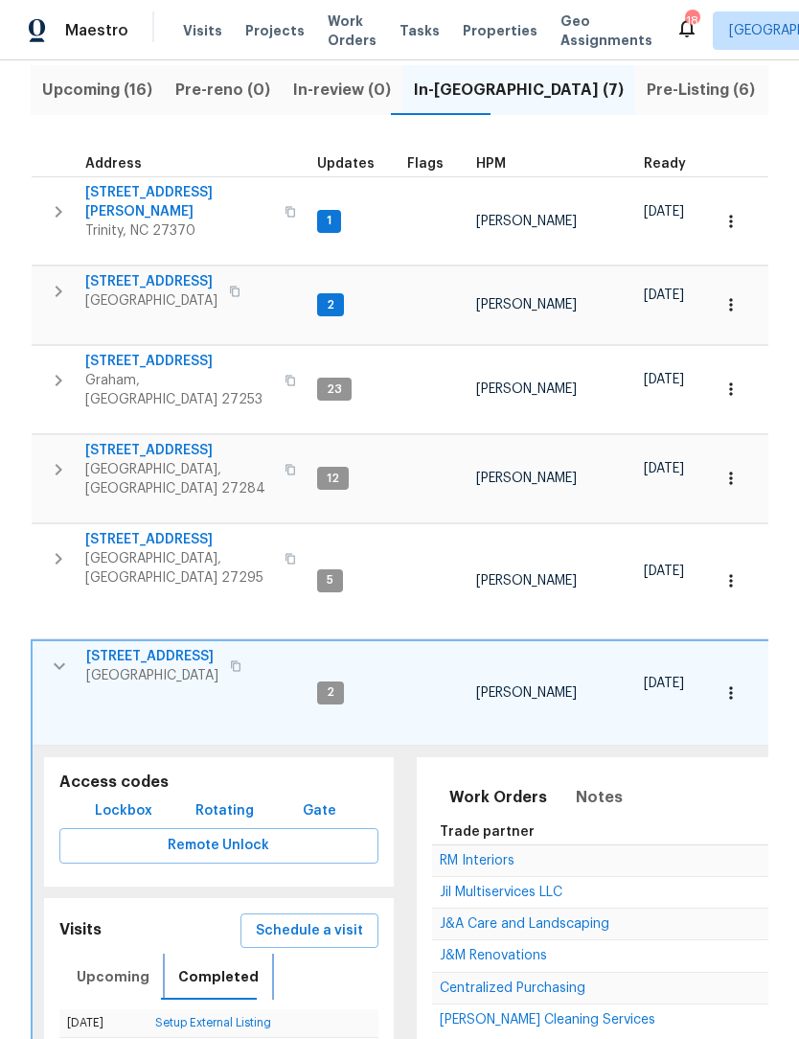
scroll to position [220, 0]
click at [70, 648] on button "button" at bounding box center [59, 667] width 38 height 38
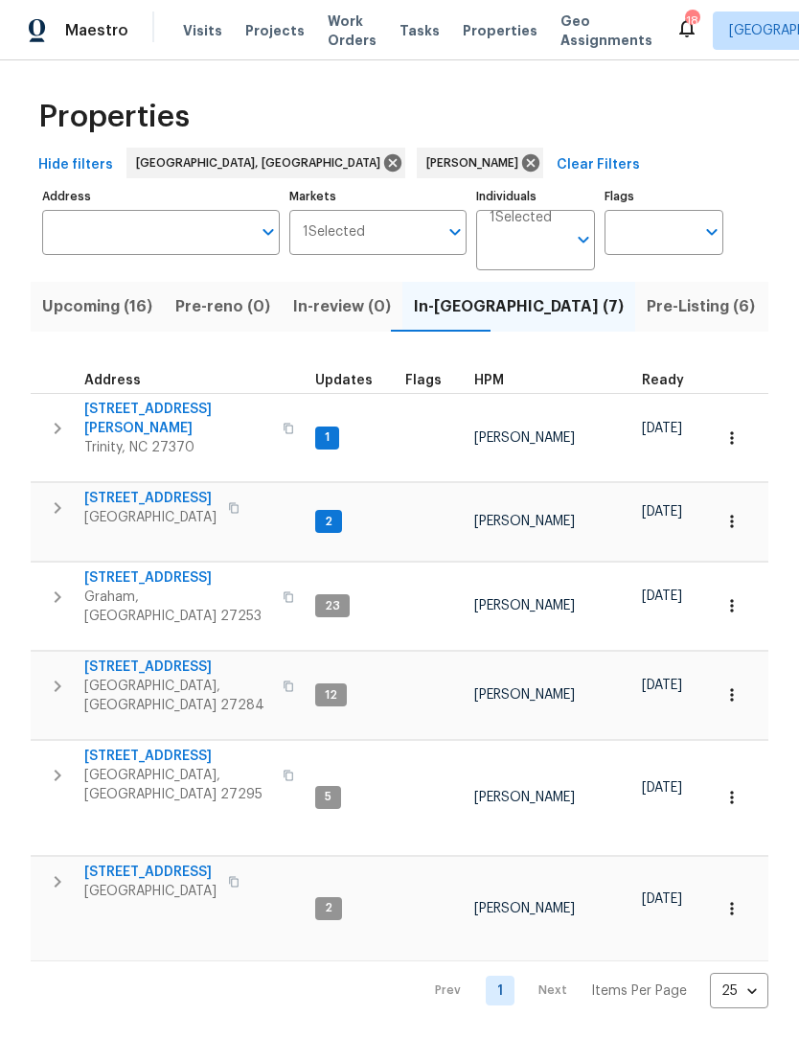
scroll to position [0, 0]
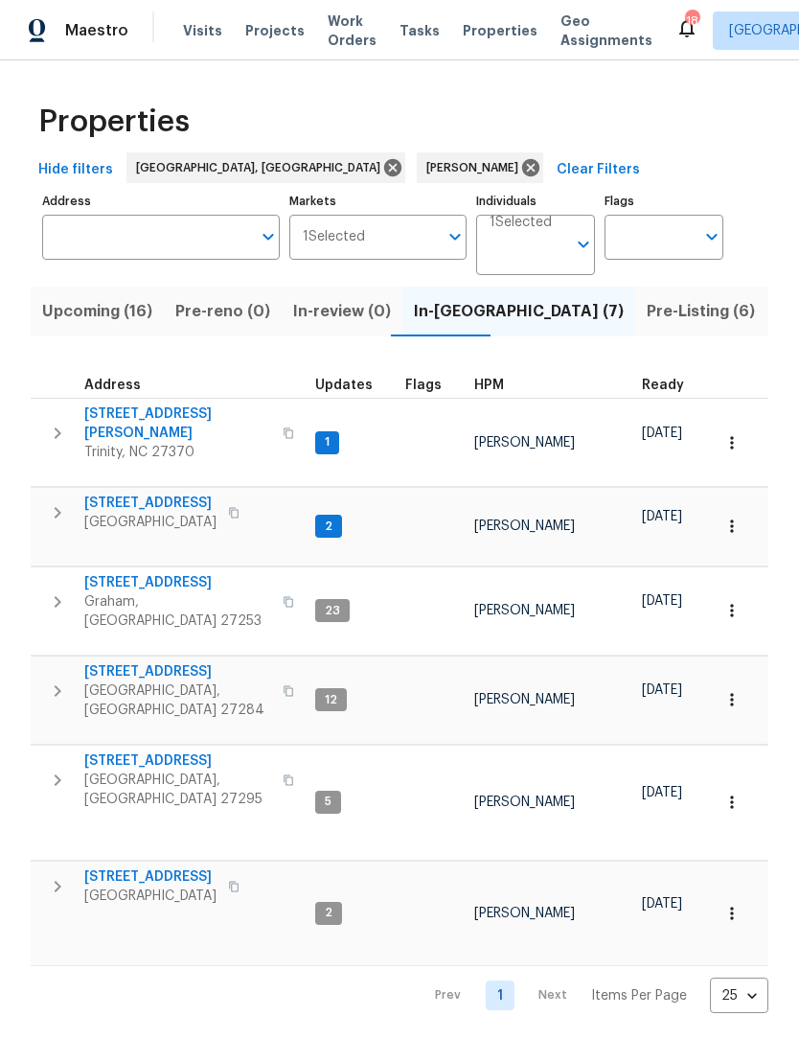
click at [64, 769] on icon "button" at bounding box center [57, 780] width 23 height 23
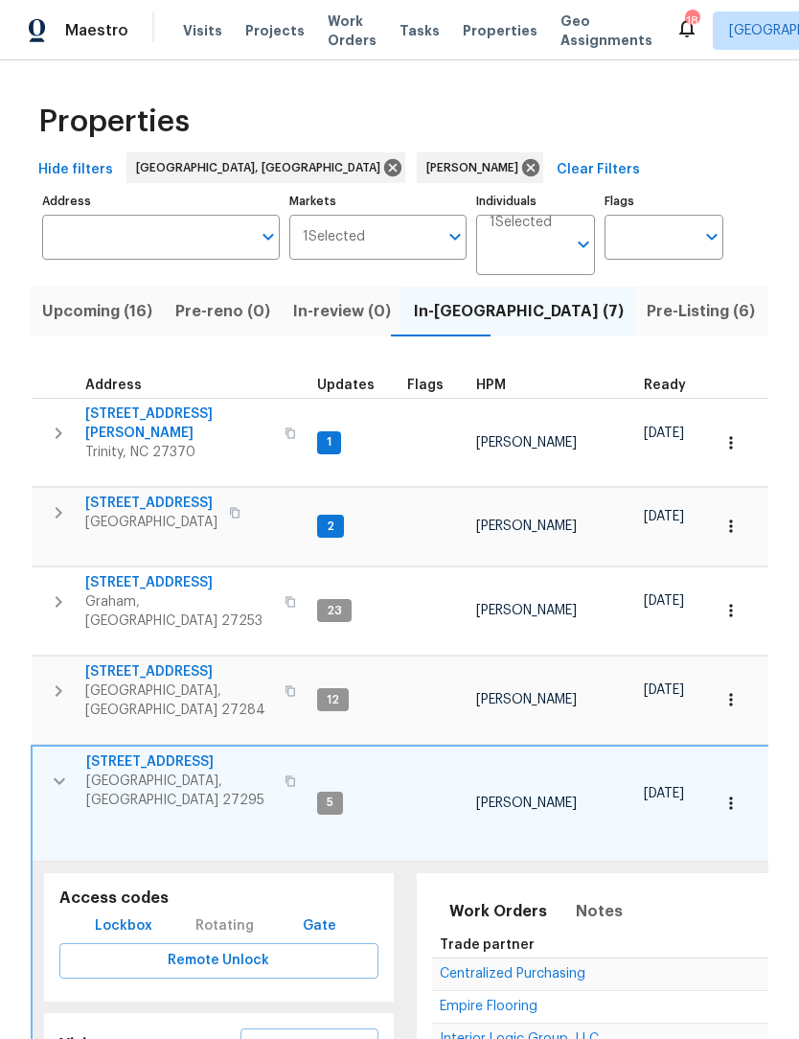
scroll to position [15, 0]
